Goal: Information Seeking & Learning: Learn about a topic

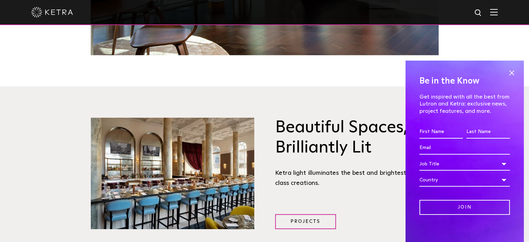
scroll to position [774, 0]
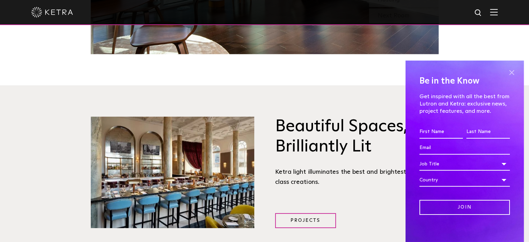
click at [508, 70] on span at bounding box center [512, 73] width 10 height 10
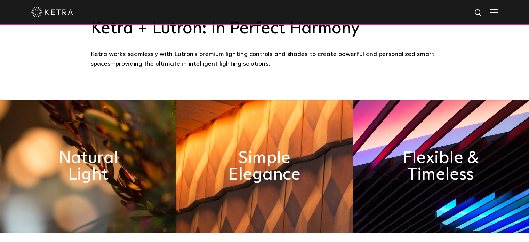
scroll to position [229, 0]
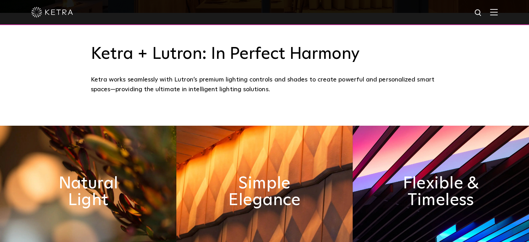
click at [505, 14] on div at bounding box center [264, 12] width 529 height 25
click at [494, 14] on div at bounding box center [264, 12] width 467 height 24
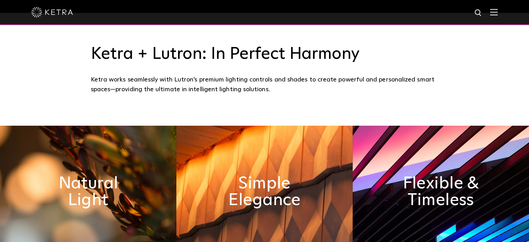
click at [497, 14] on img at bounding box center [494, 12] width 8 height 7
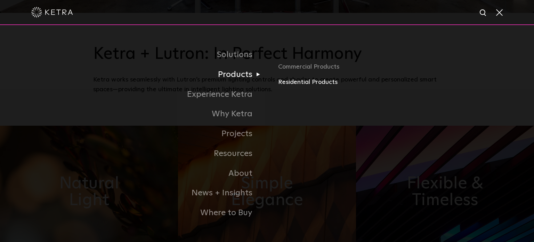
click at [290, 82] on link "Residential Products" at bounding box center [359, 82] width 163 height 10
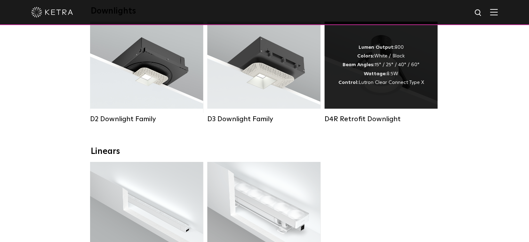
scroll to position [132, 0]
click at [386, 123] on div "D4R Retrofit Downlight" at bounding box center [381, 119] width 113 height 8
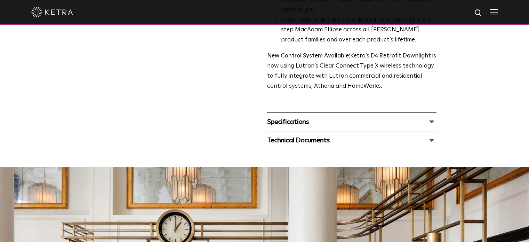
scroll to position [239, 0]
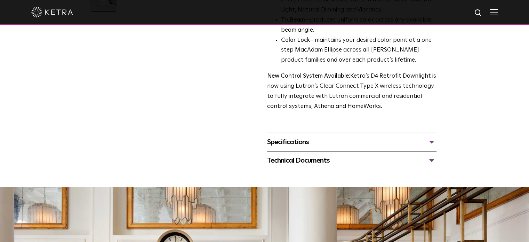
click at [303, 140] on div "Specifications" at bounding box center [351, 141] width 169 height 11
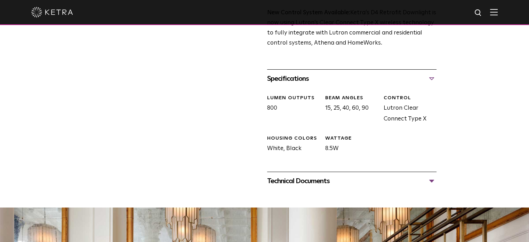
scroll to position [303, 0]
click at [318, 177] on div "Technical Documents" at bounding box center [351, 180] width 169 height 11
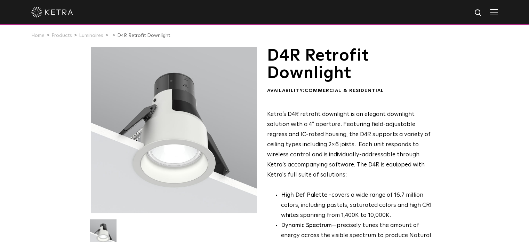
scroll to position [0, 0]
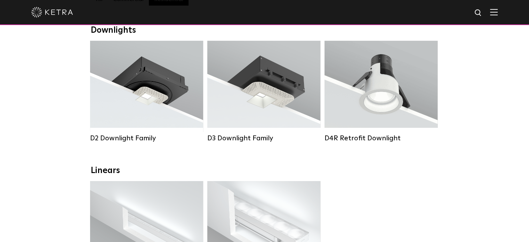
scroll to position [125, 0]
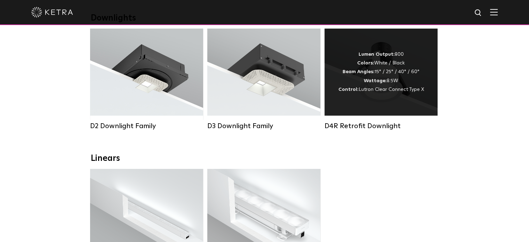
click at [377, 130] on div "D4R Retrofit Downlight" at bounding box center [381, 126] width 113 height 8
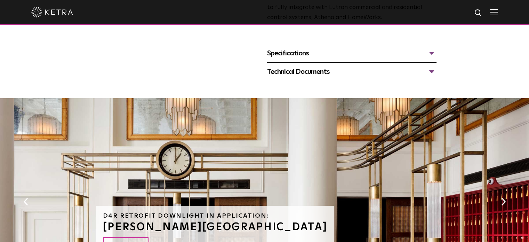
scroll to position [308, 0]
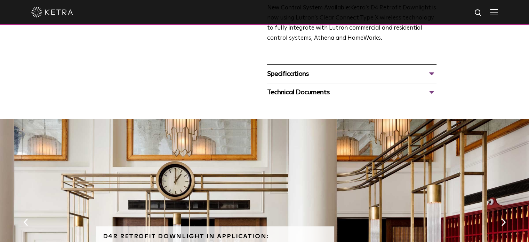
click at [363, 75] on div "Specifications" at bounding box center [351, 73] width 169 height 11
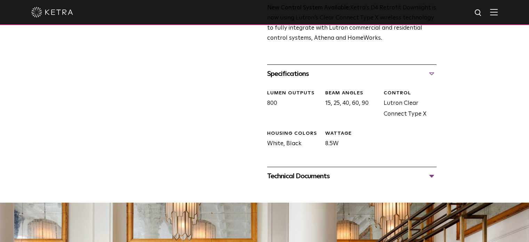
click at [343, 175] on div "Technical Documents" at bounding box center [351, 175] width 169 height 11
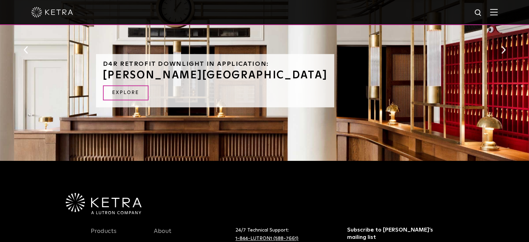
scroll to position [657, 0]
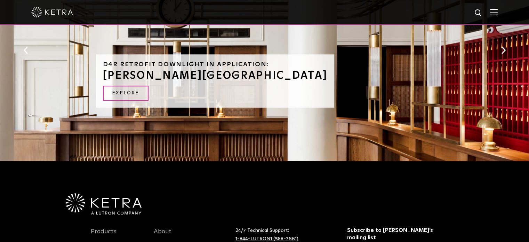
click at [291, 93] on div "D4R Retrofit Downlight in Application: RIGGS HOTEL EXPLORE" at bounding box center [215, 80] width 239 height 53
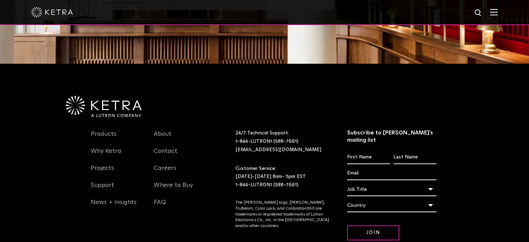
scroll to position [754, 0]
click at [107, 135] on link "Products" at bounding box center [104, 138] width 26 height 16
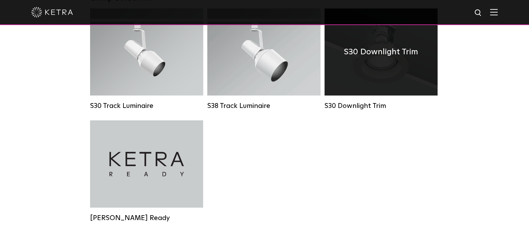
scroll to position [678, 0]
click at [373, 110] on div "S30 Downlight Trim" at bounding box center [381, 106] width 113 height 8
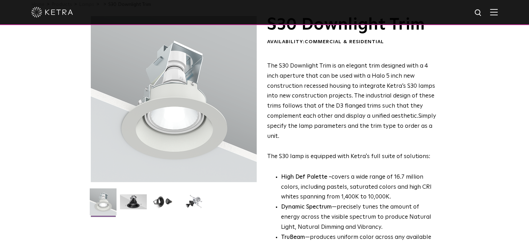
scroll to position [46, 0]
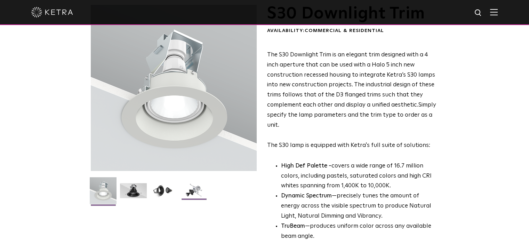
click at [191, 188] on img at bounding box center [194, 193] width 27 height 20
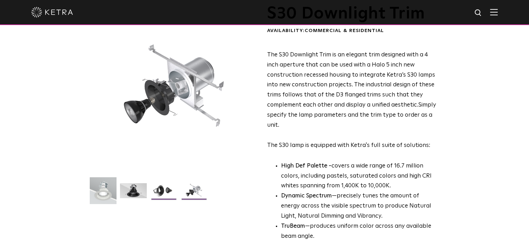
click at [164, 188] on img at bounding box center [163, 193] width 27 height 20
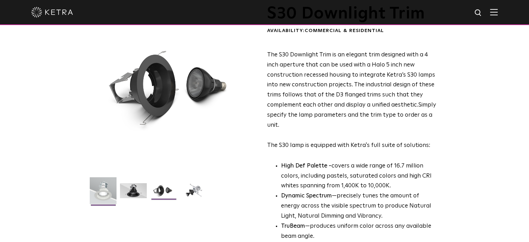
click at [107, 190] on img at bounding box center [103, 193] width 27 height 32
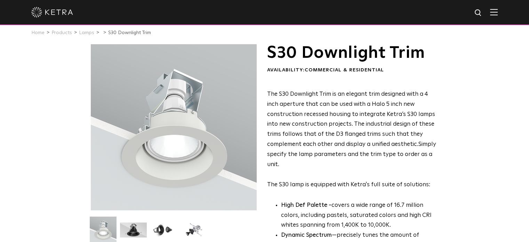
scroll to position [7, 0]
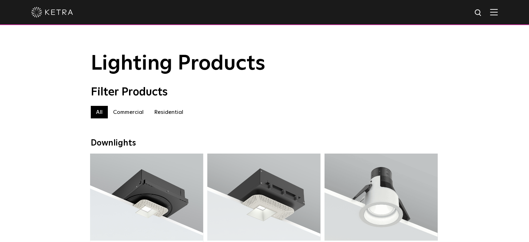
click at [170, 114] on label "Residential" at bounding box center [169, 112] width 40 height 13
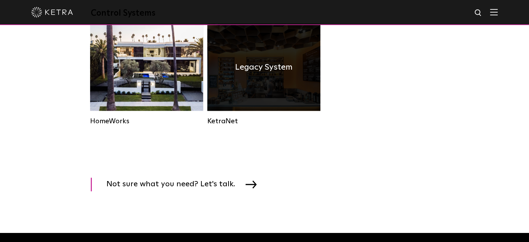
scroll to position [943, 0]
